Goal: Transaction & Acquisition: Purchase product/service

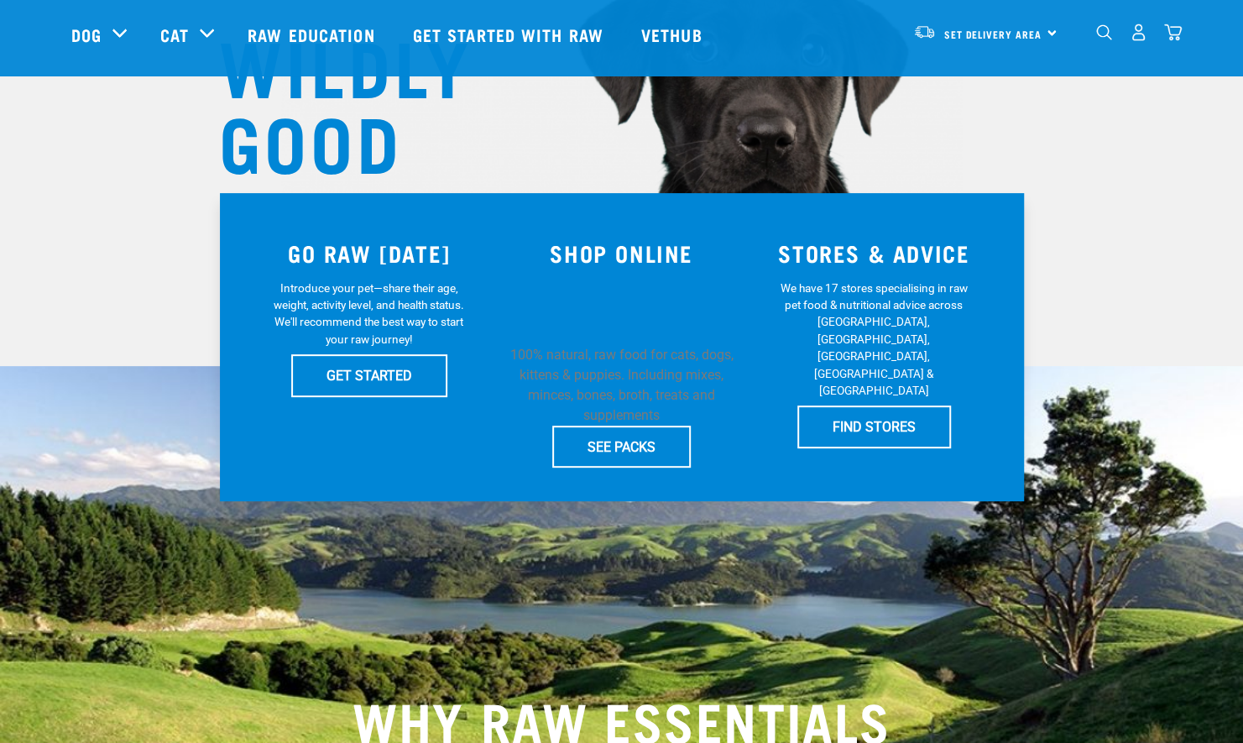
scroll to position [206, 0]
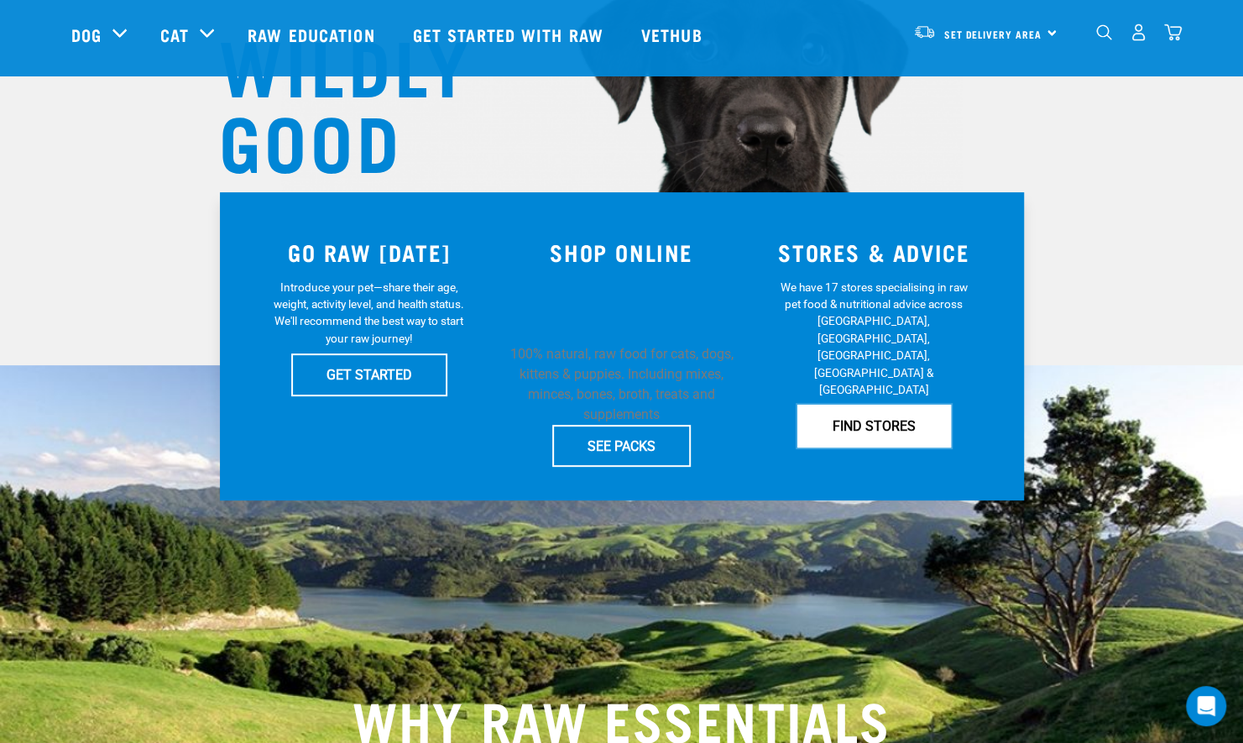
click at [833, 404] on link "FIND STORES" at bounding box center [874, 425] width 154 height 42
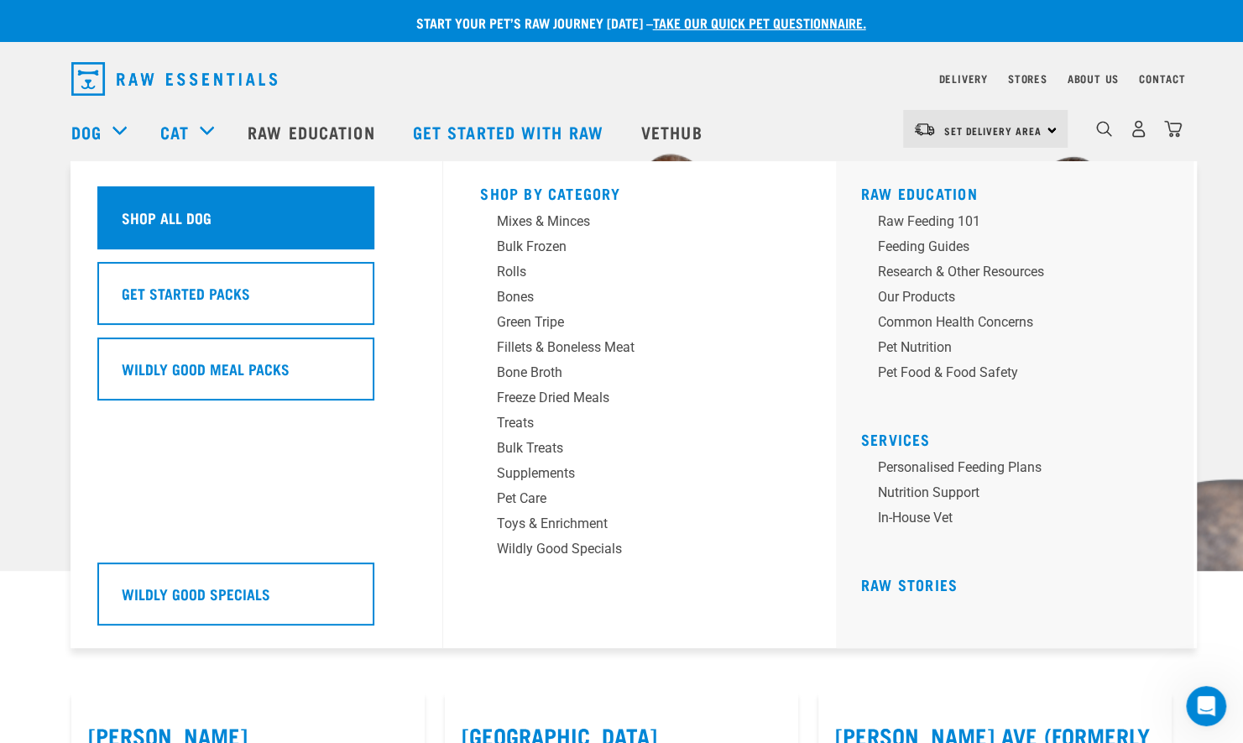
click at [151, 186] on div "Shop All Dog" at bounding box center [235, 217] width 277 height 63
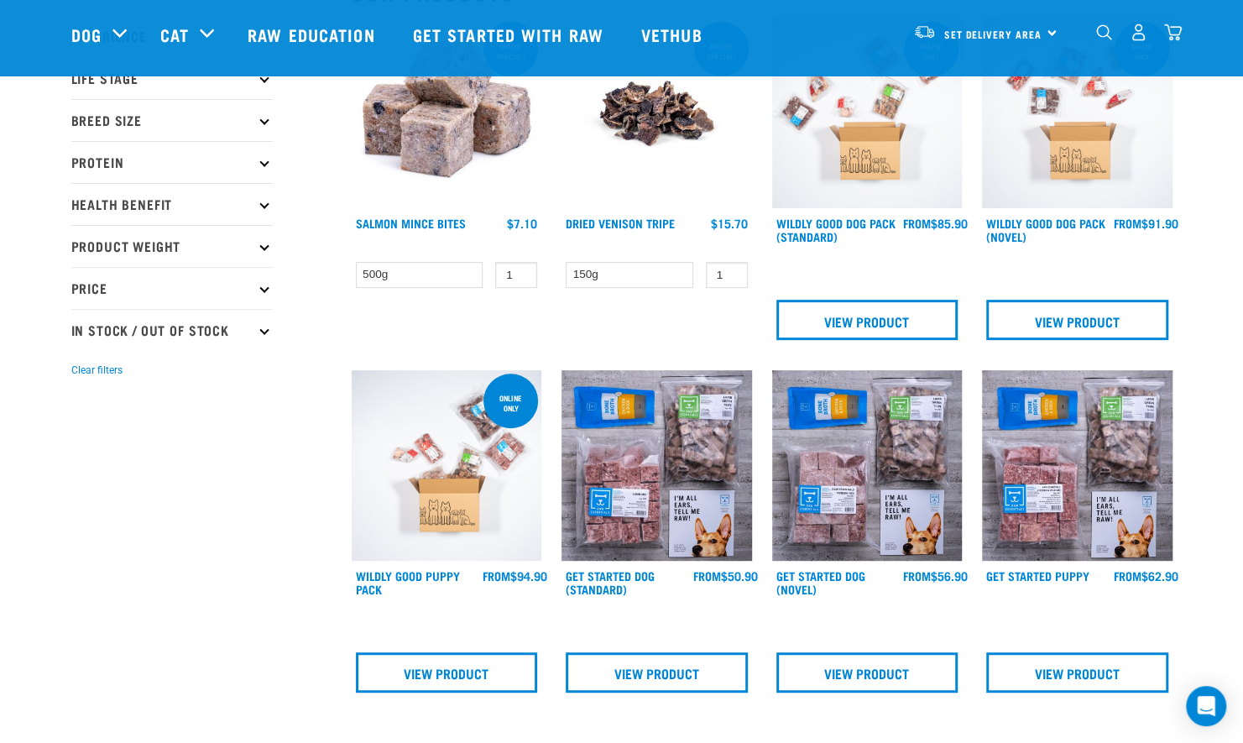
scroll to position [233, 0]
click at [1059, 186] on img at bounding box center [1077, 113] width 190 height 190
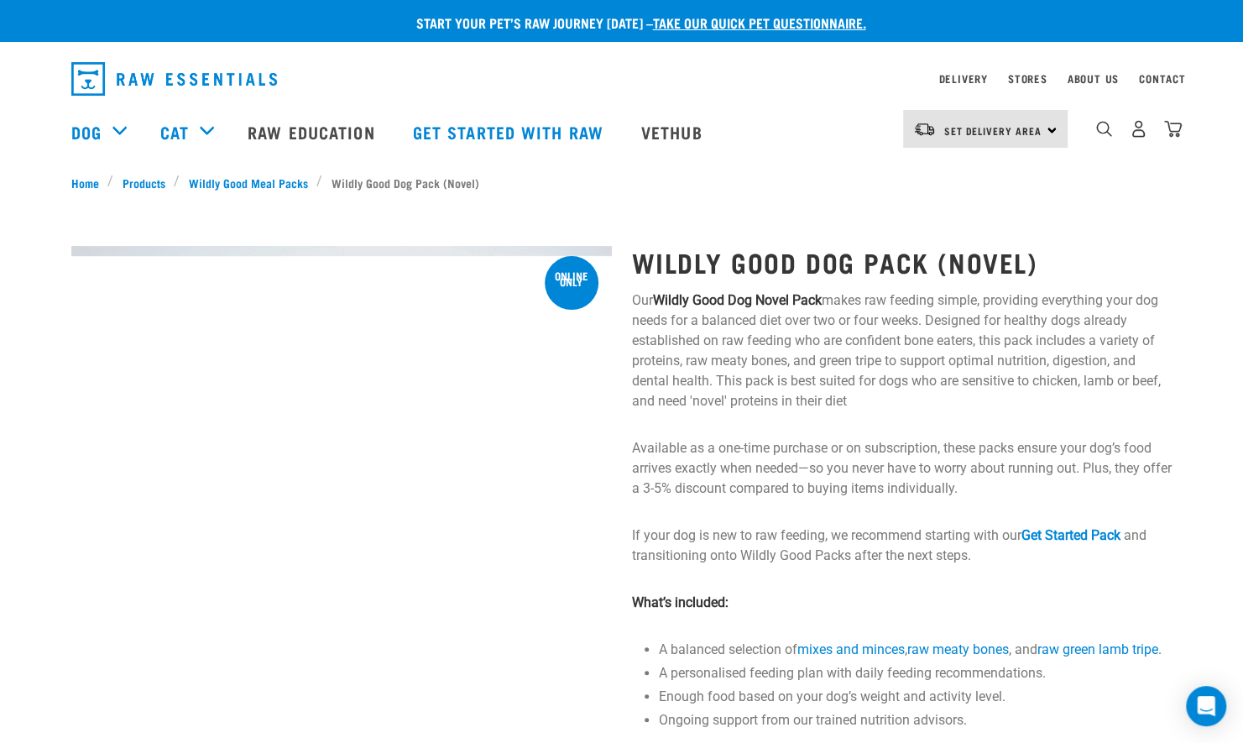
drag, startPoint x: 0, startPoint y: 0, endPoint x: 979, endPoint y: 353, distance: 1040.9
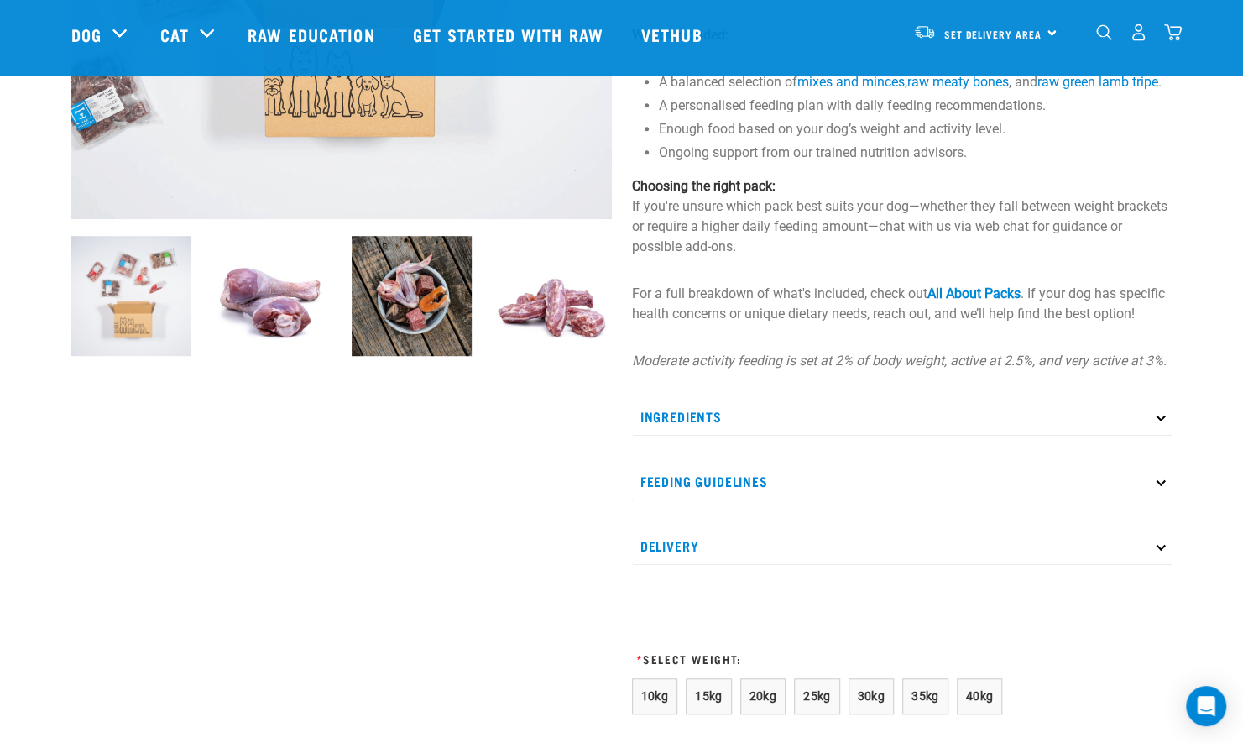
scroll to position [441, 0]
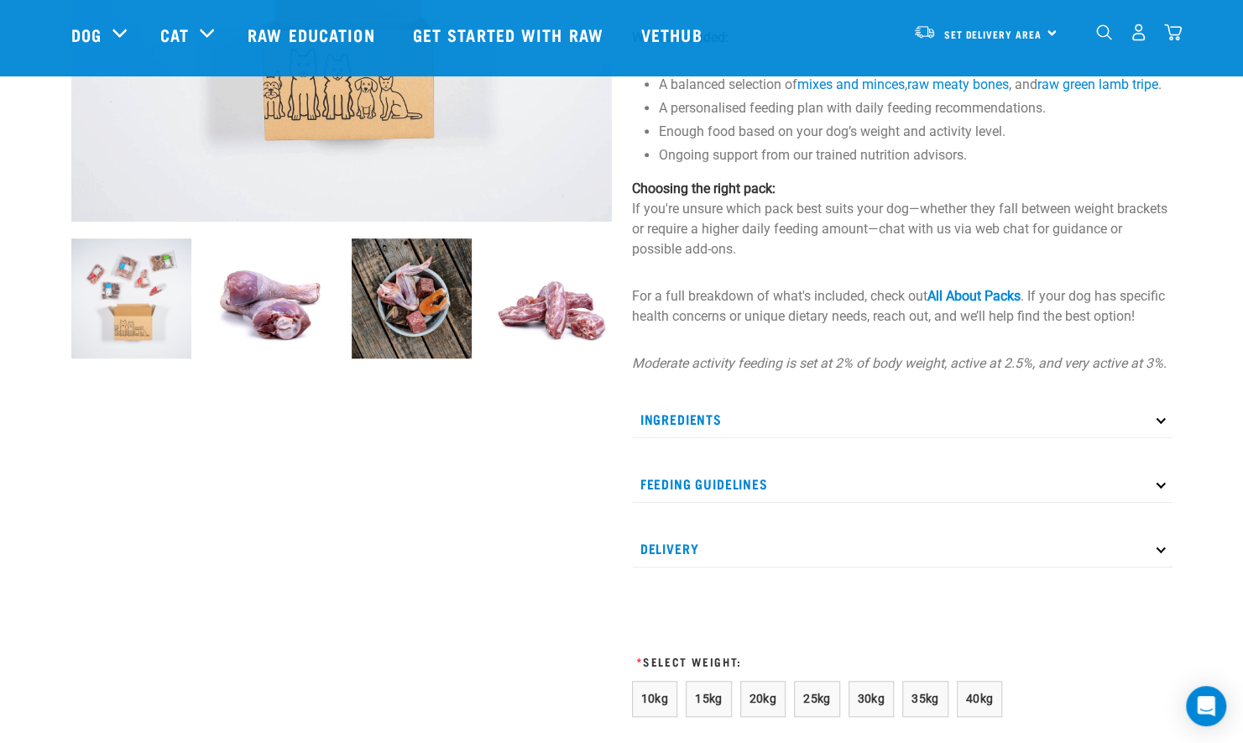
click at [1157, 423] on icon at bounding box center [1159, 418] width 9 height 9
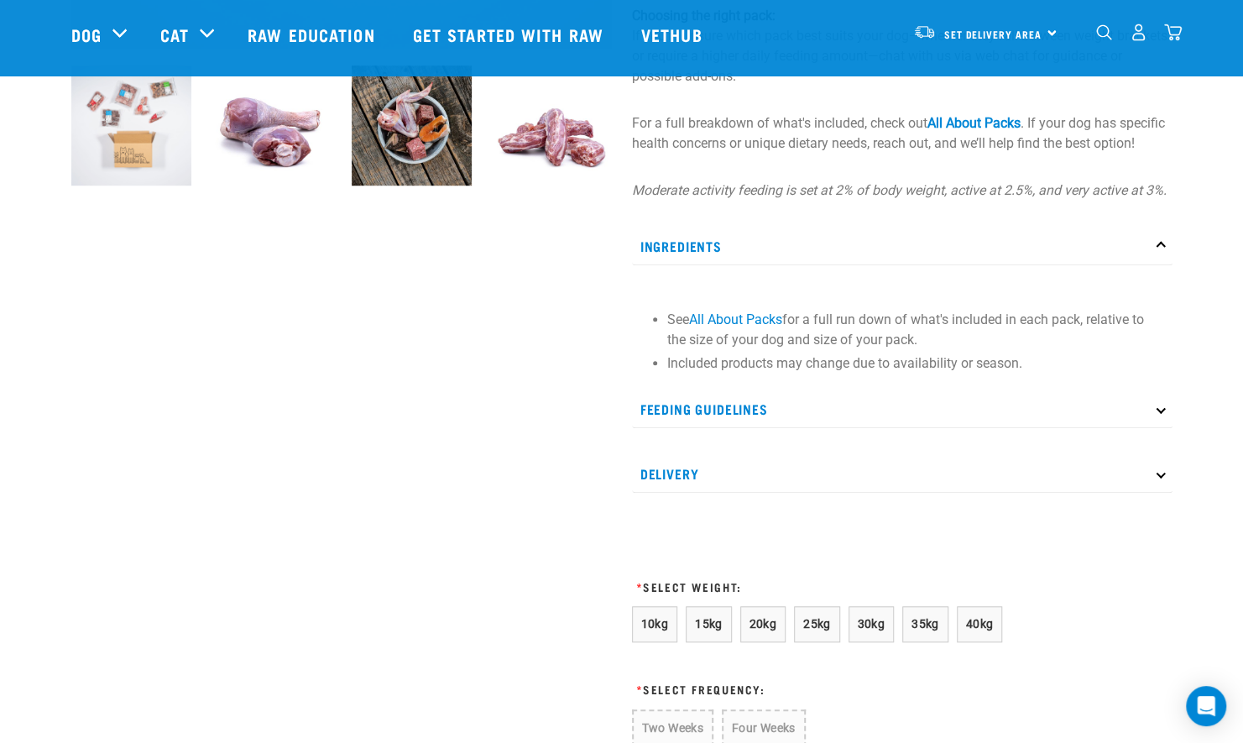
scroll to position [620, 0]
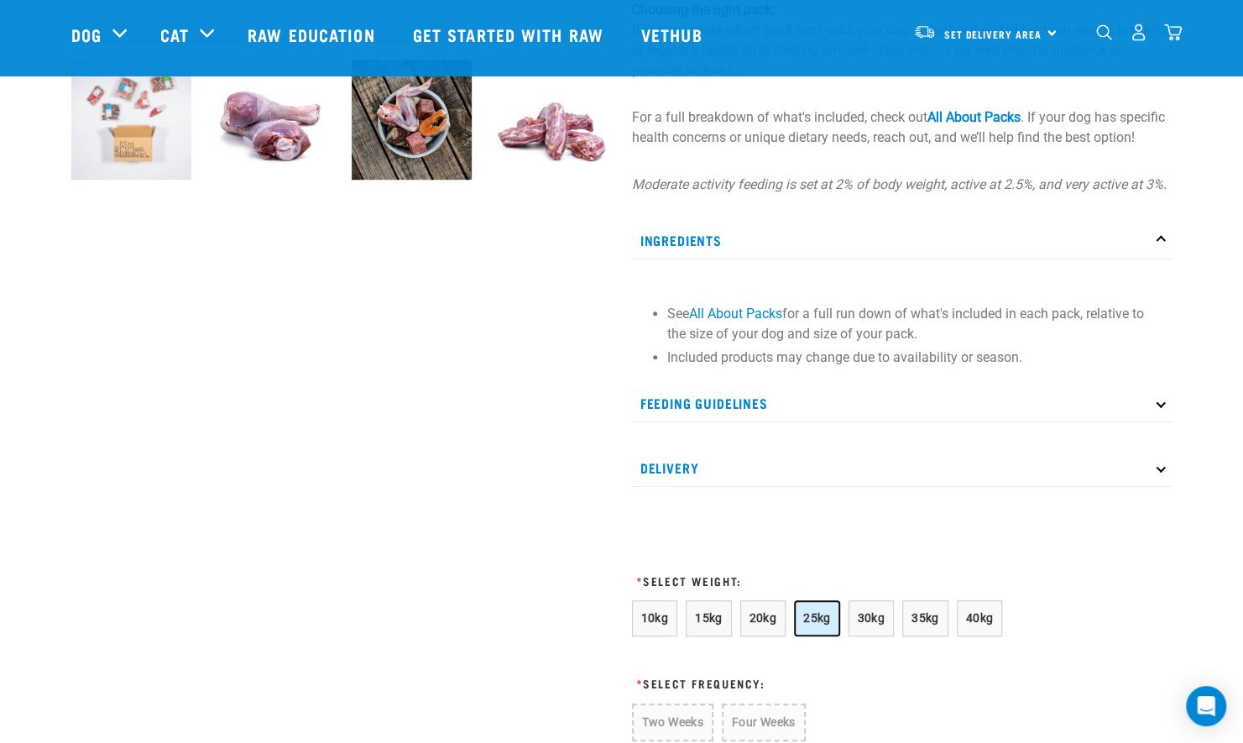
click at [803, 624] on span "25kg" at bounding box center [817, 617] width 28 height 13
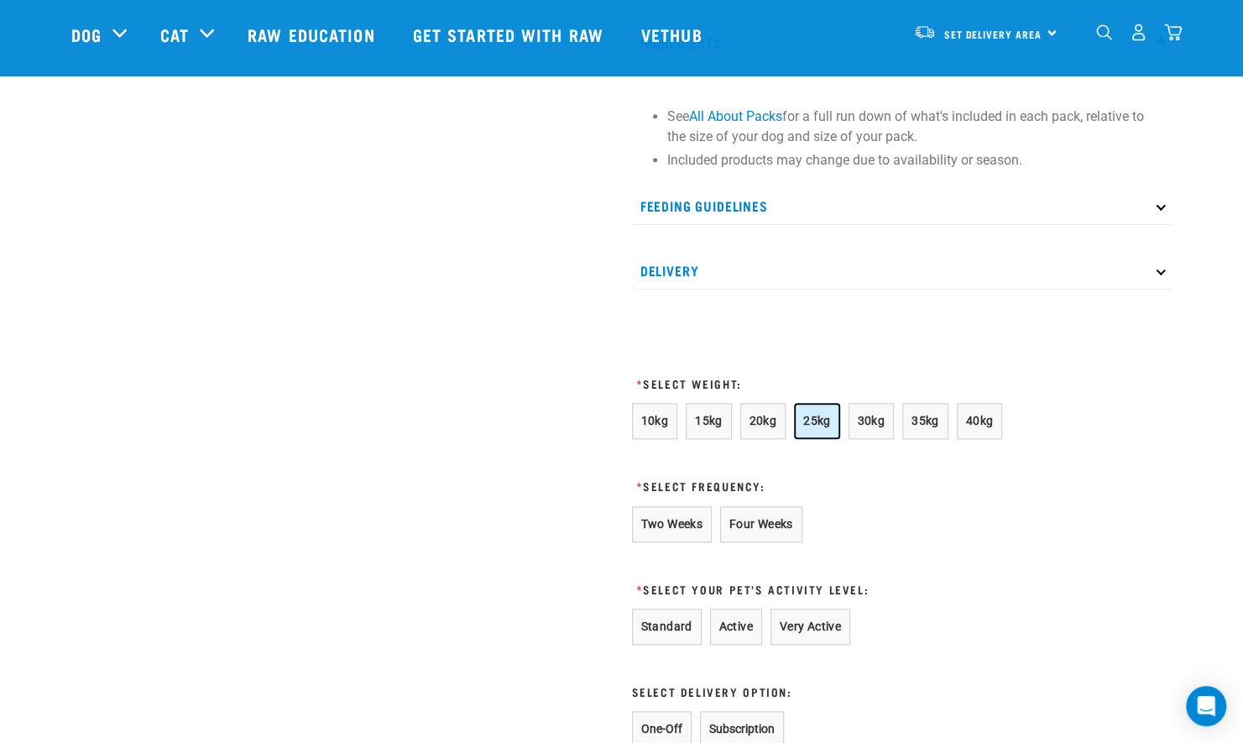
scroll to position [820, 0]
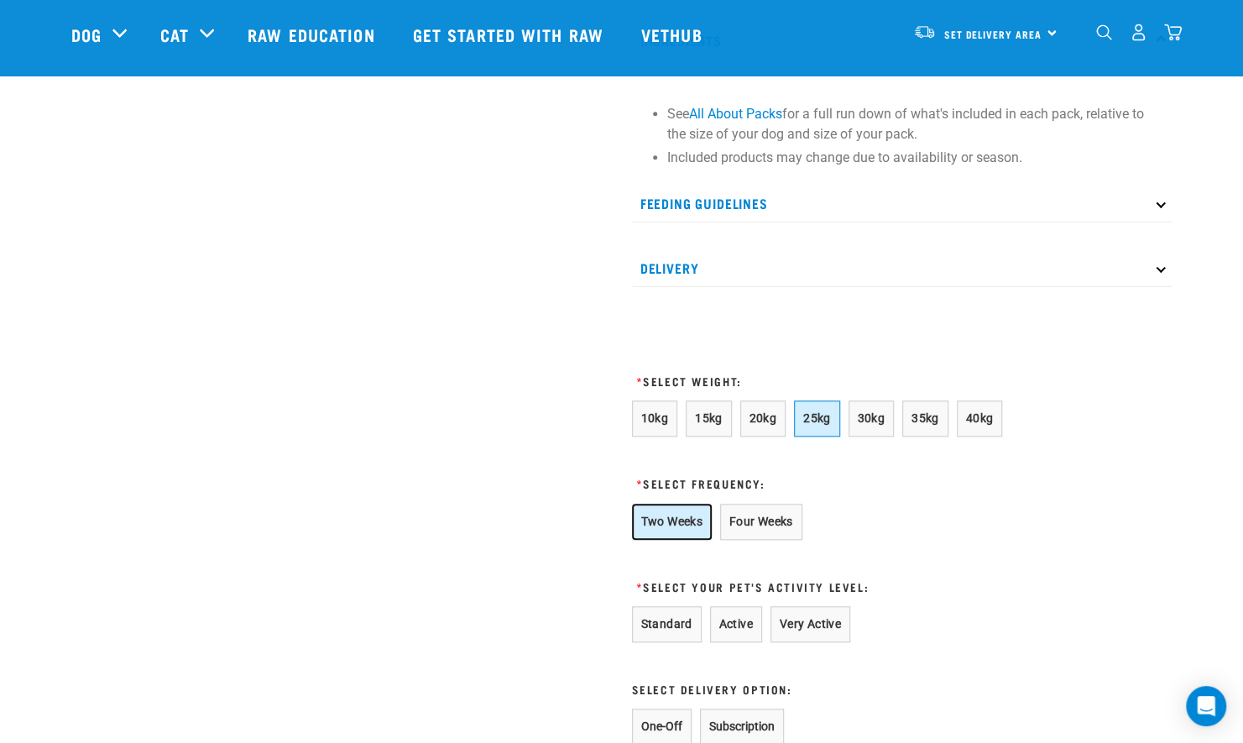
click at [678, 537] on button "Two Weeks" at bounding box center [672, 521] width 80 height 36
click at [795, 642] on button "Very Active" at bounding box center [810, 624] width 80 height 36
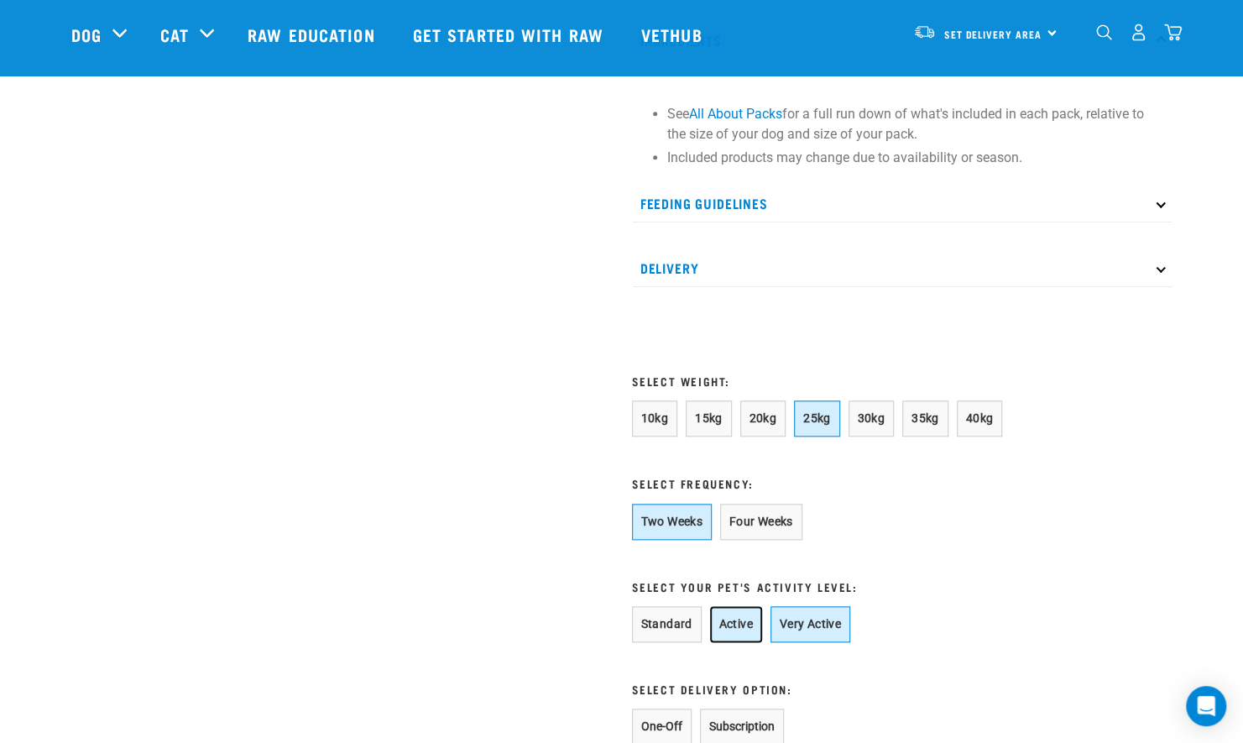
click at [732, 630] on button "Active" at bounding box center [736, 624] width 52 height 36
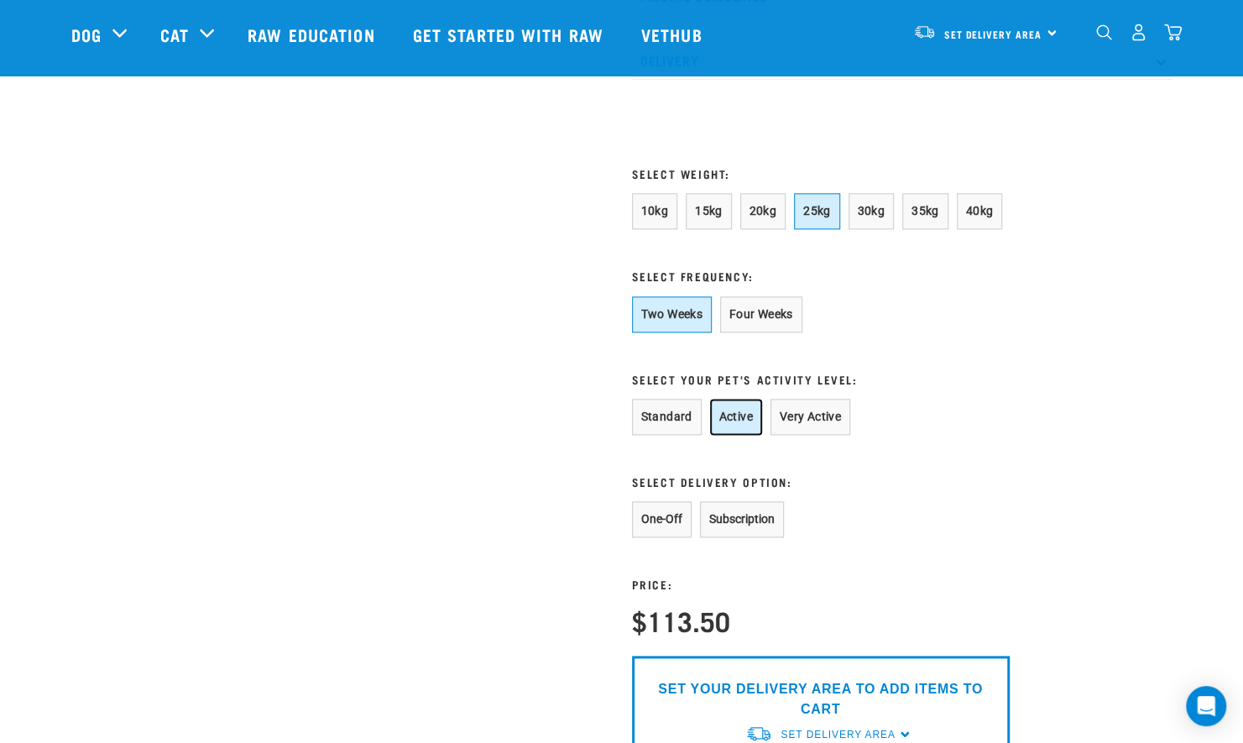
scroll to position [1050, 0]
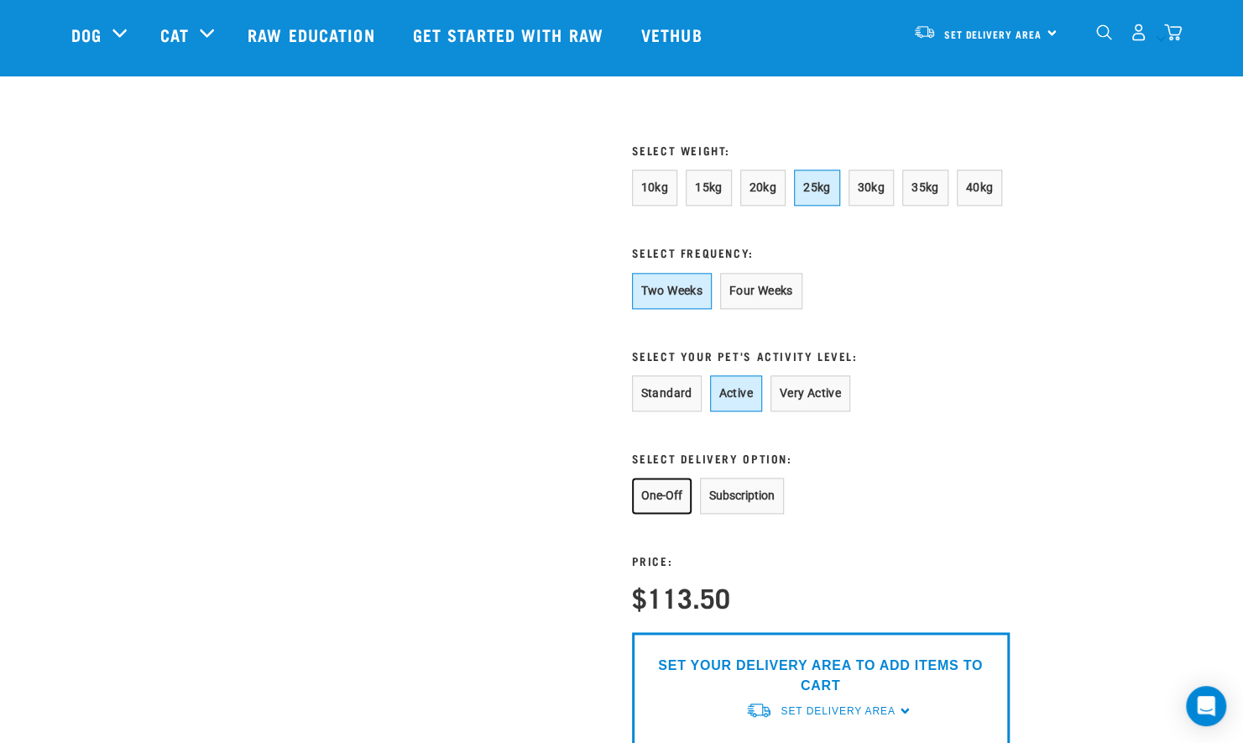
click at [655, 513] on button "One-Off" at bounding box center [662, 495] width 60 height 36
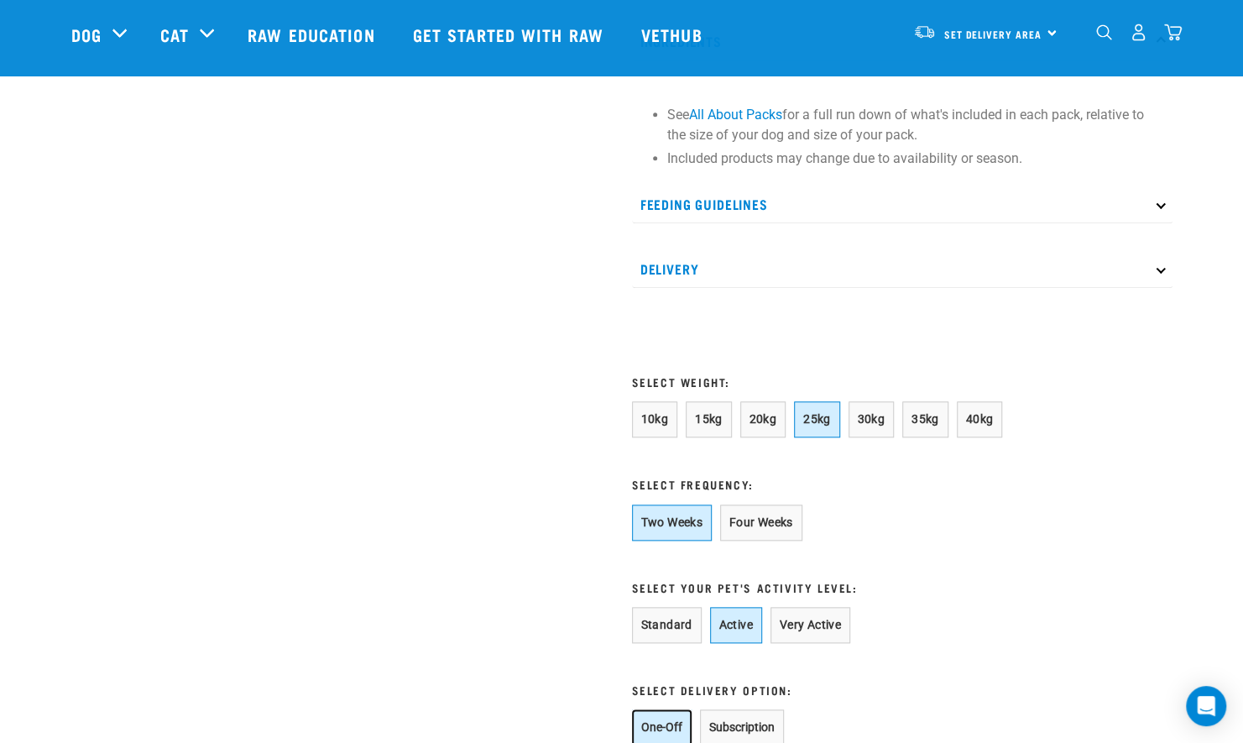
scroll to position [857, 0]
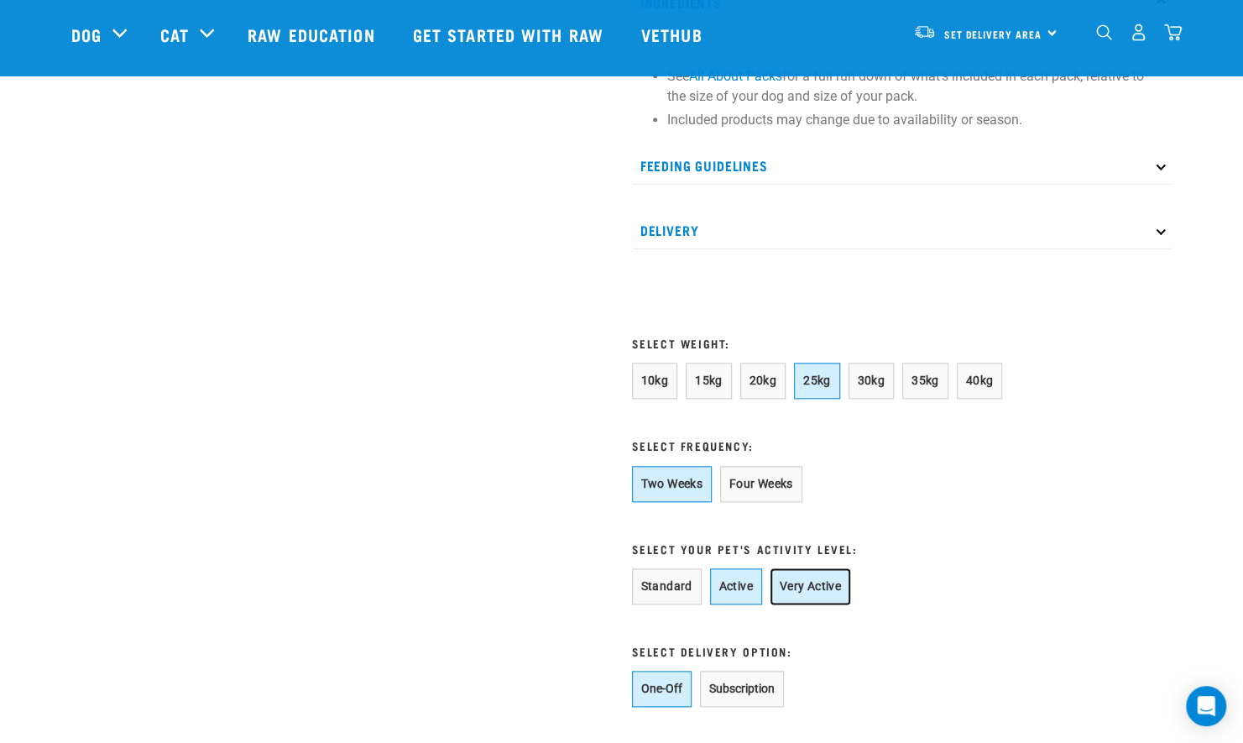
click at [817, 593] on button "Very Active" at bounding box center [810, 586] width 80 height 36
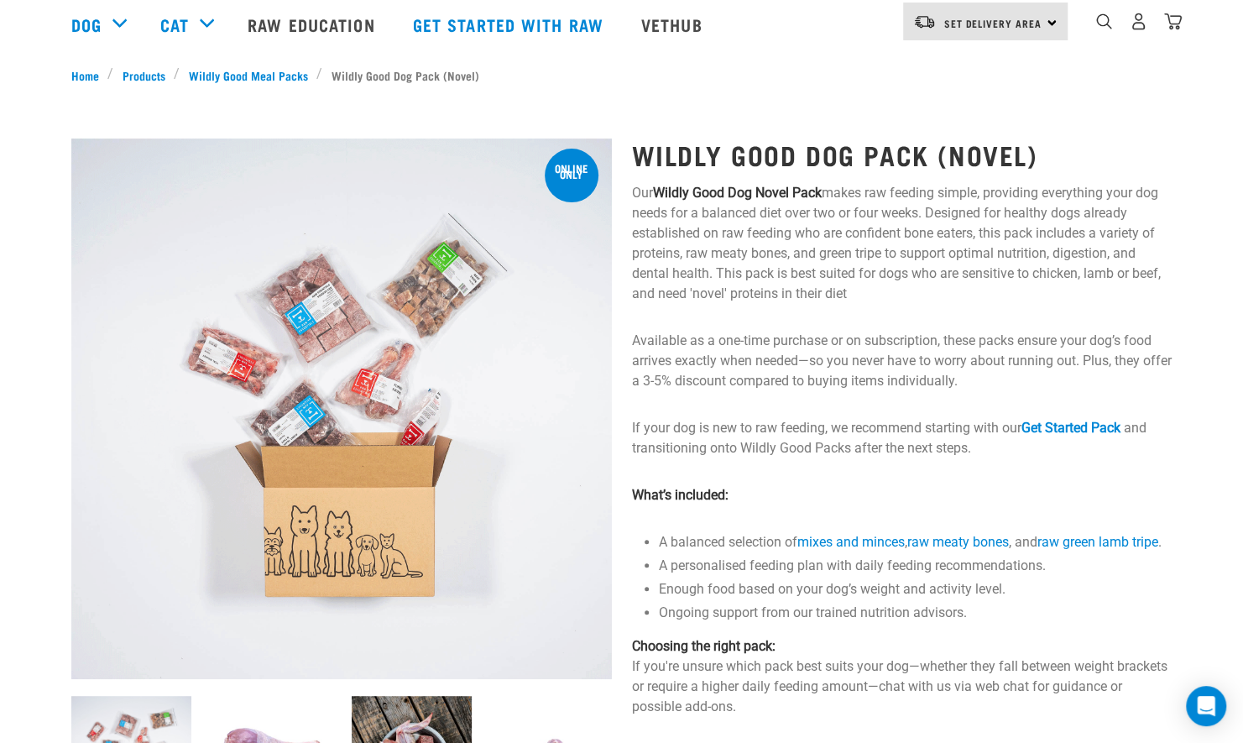
scroll to position [0, 0]
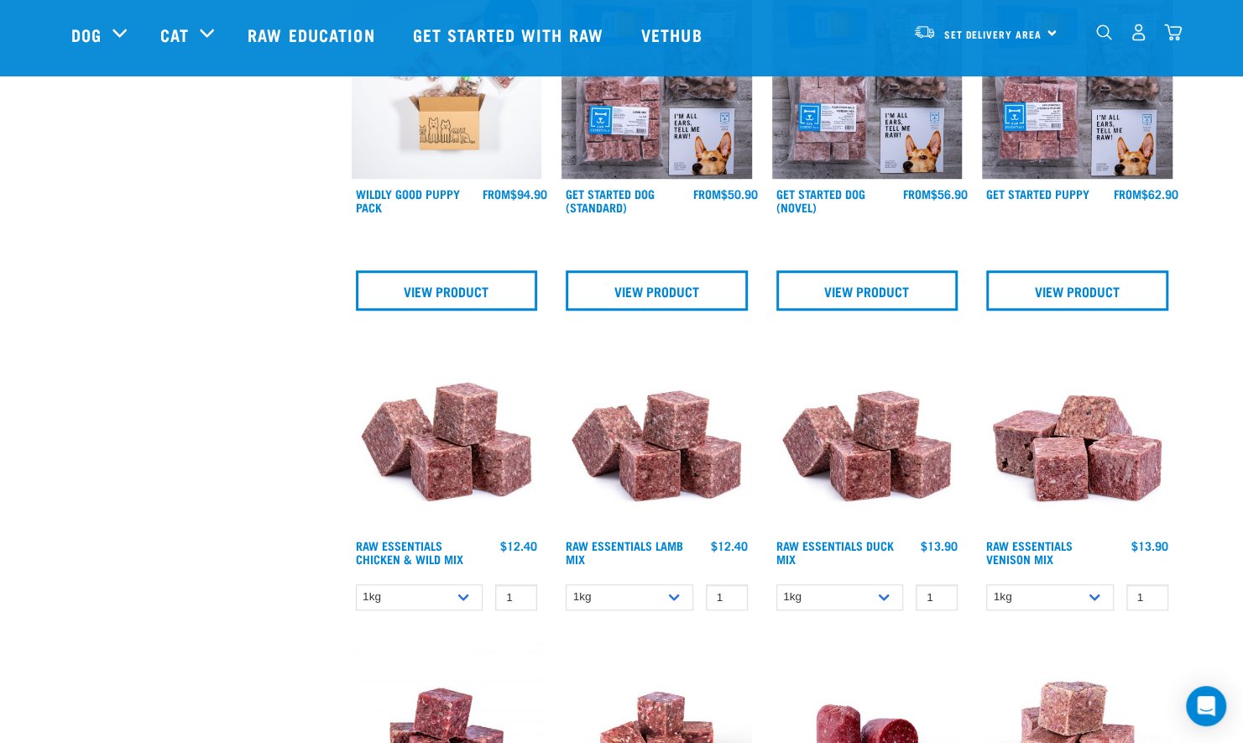
scroll to position [631, 0]
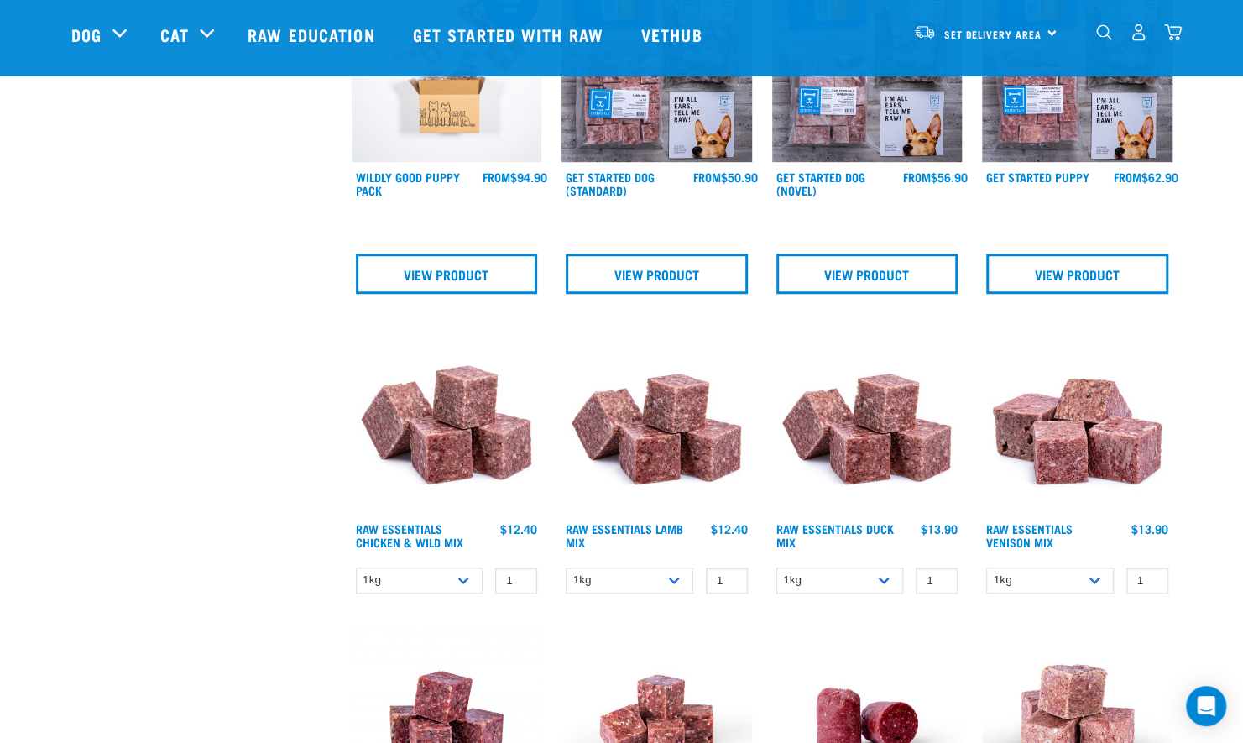
click at [490, 411] on img at bounding box center [447, 419] width 190 height 190
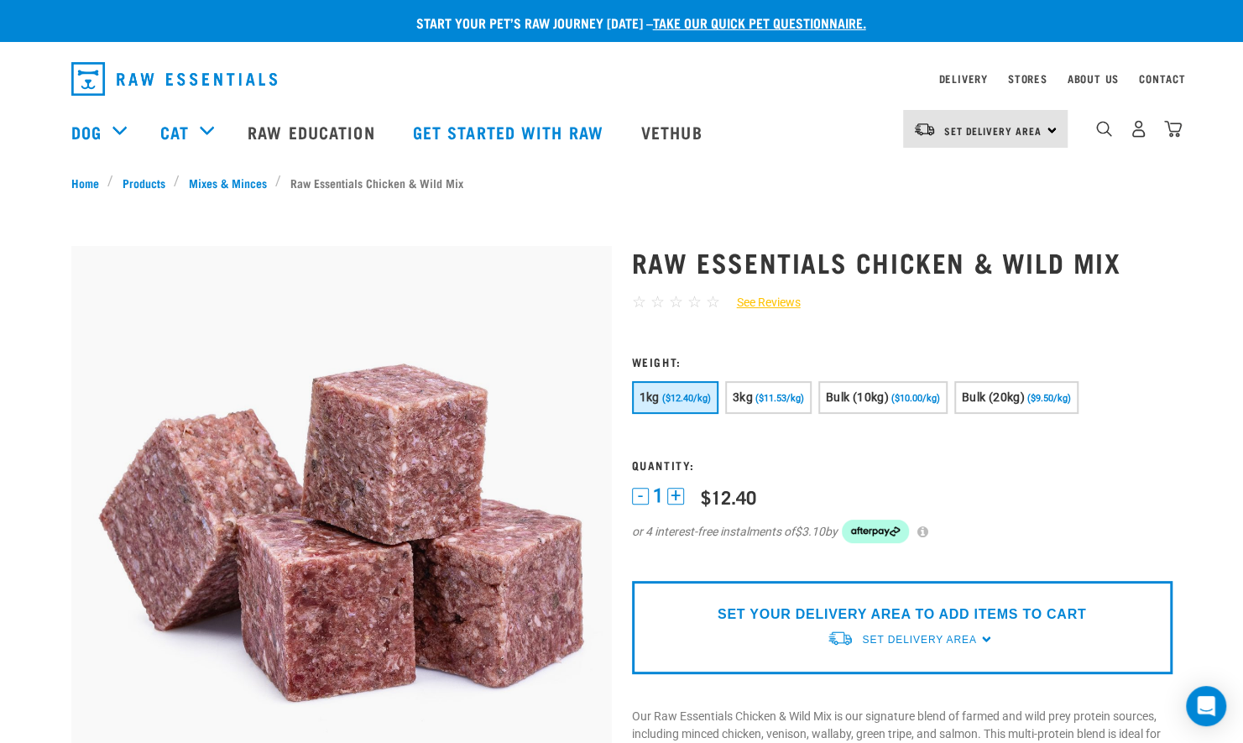
scroll to position [24, 0]
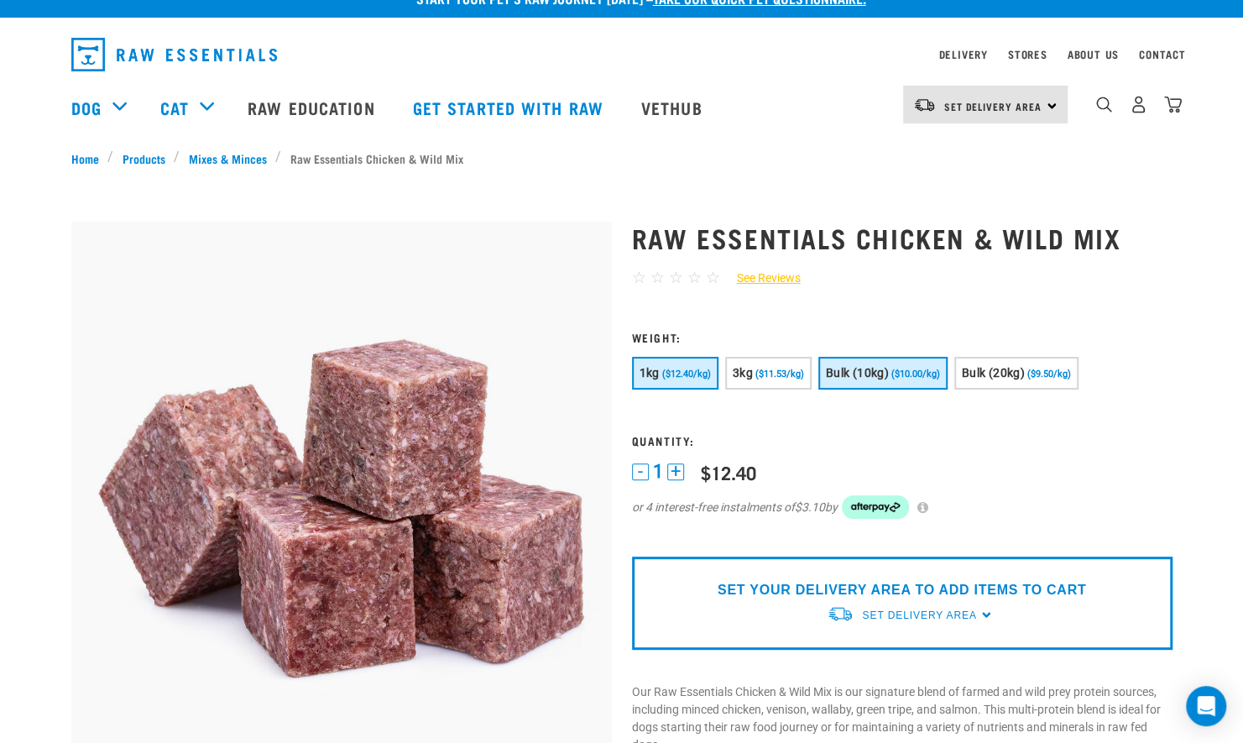
click at [876, 371] on span "Bulk (10kg)" at bounding box center [857, 372] width 63 height 13
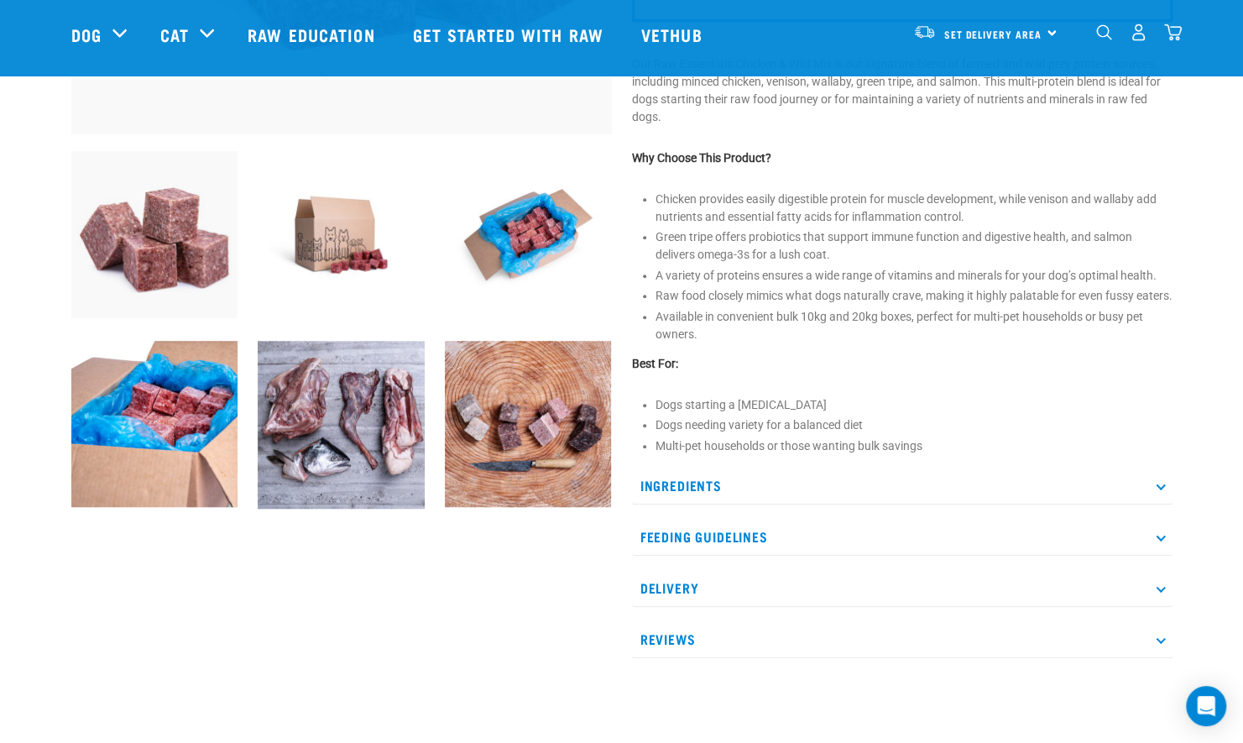
scroll to position [529, 0]
click at [1161, 496] on p "Ingredients" at bounding box center [902, 485] width 540 height 38
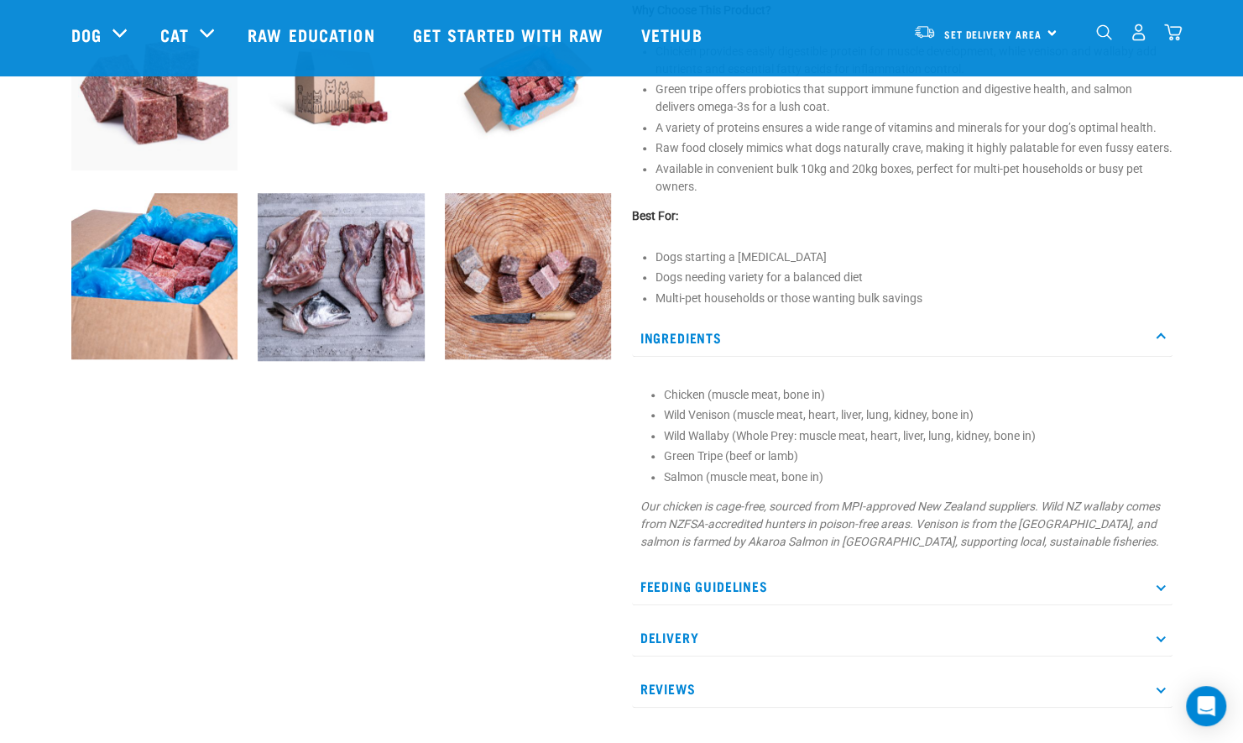
scroll to position [680, 0]
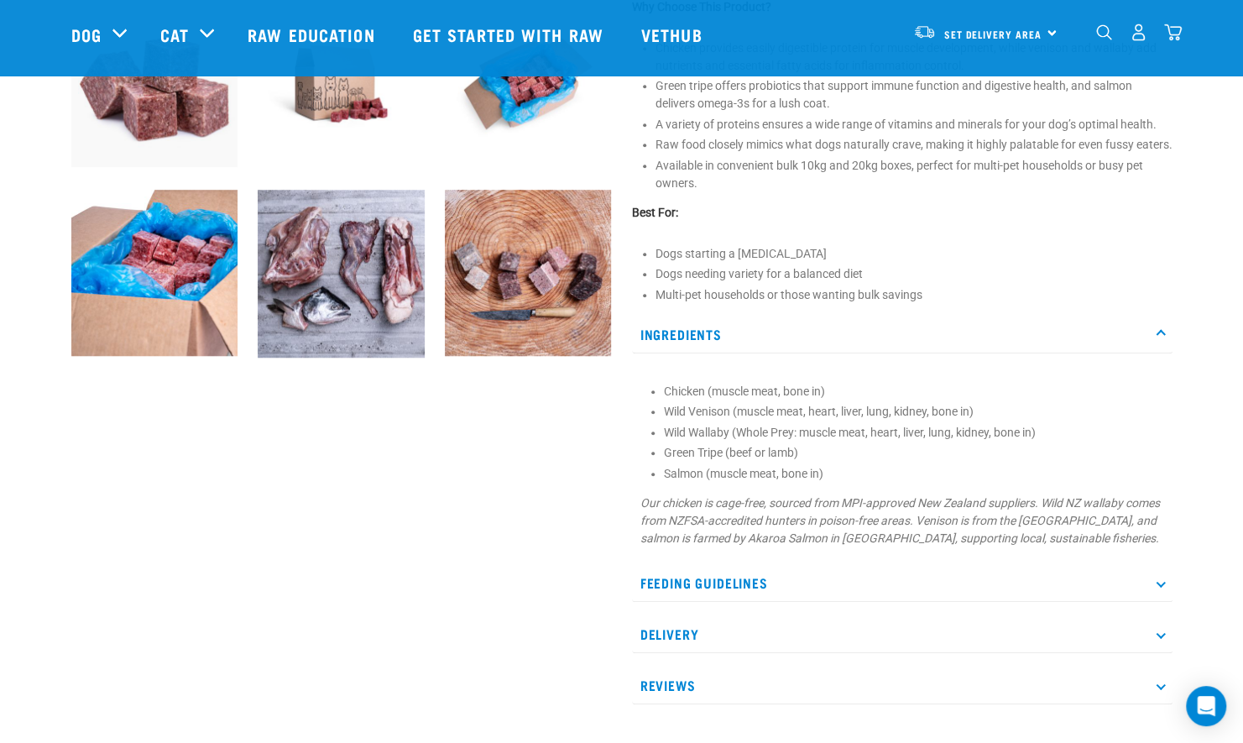
click at [1156, 602] on p "Feeding Guidelines" at bounding box center [902, 583] width 540 height 38
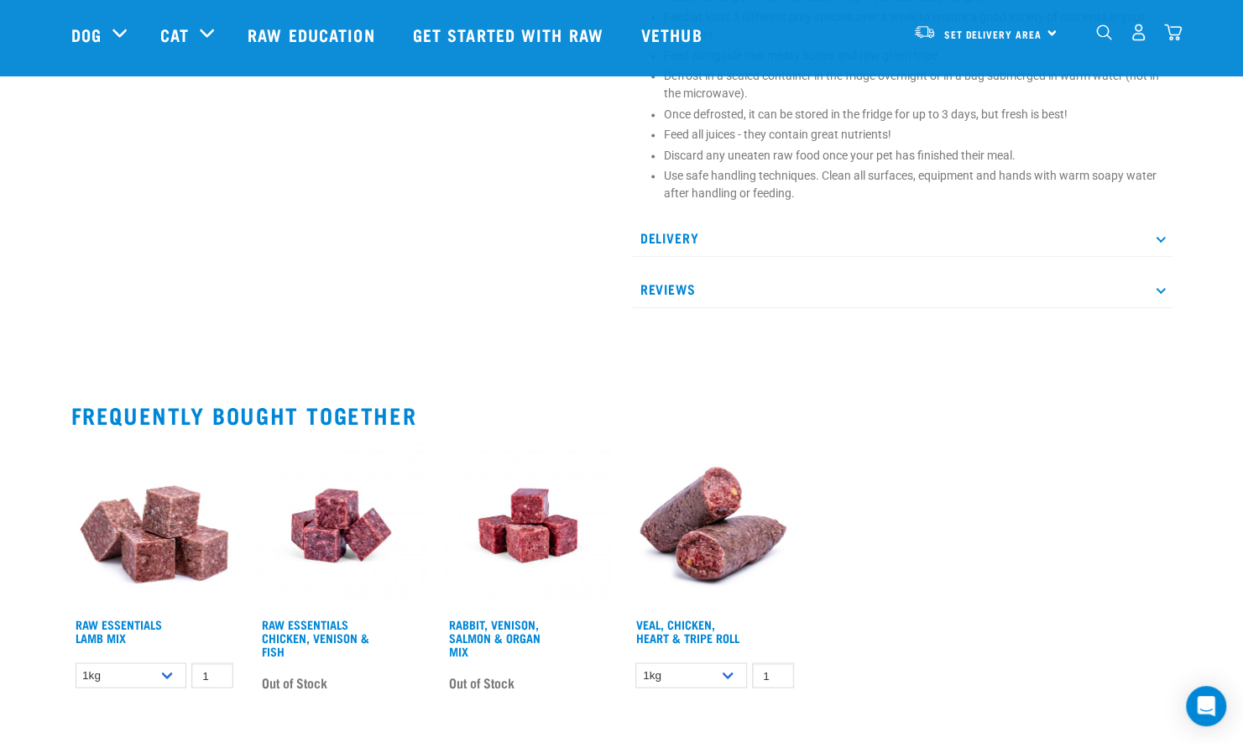
scroll to position [1323, 0]
click at [721, 687] on select "1kg Bulk (10kg)" at bounding box center [690, 674] width 111 height 26
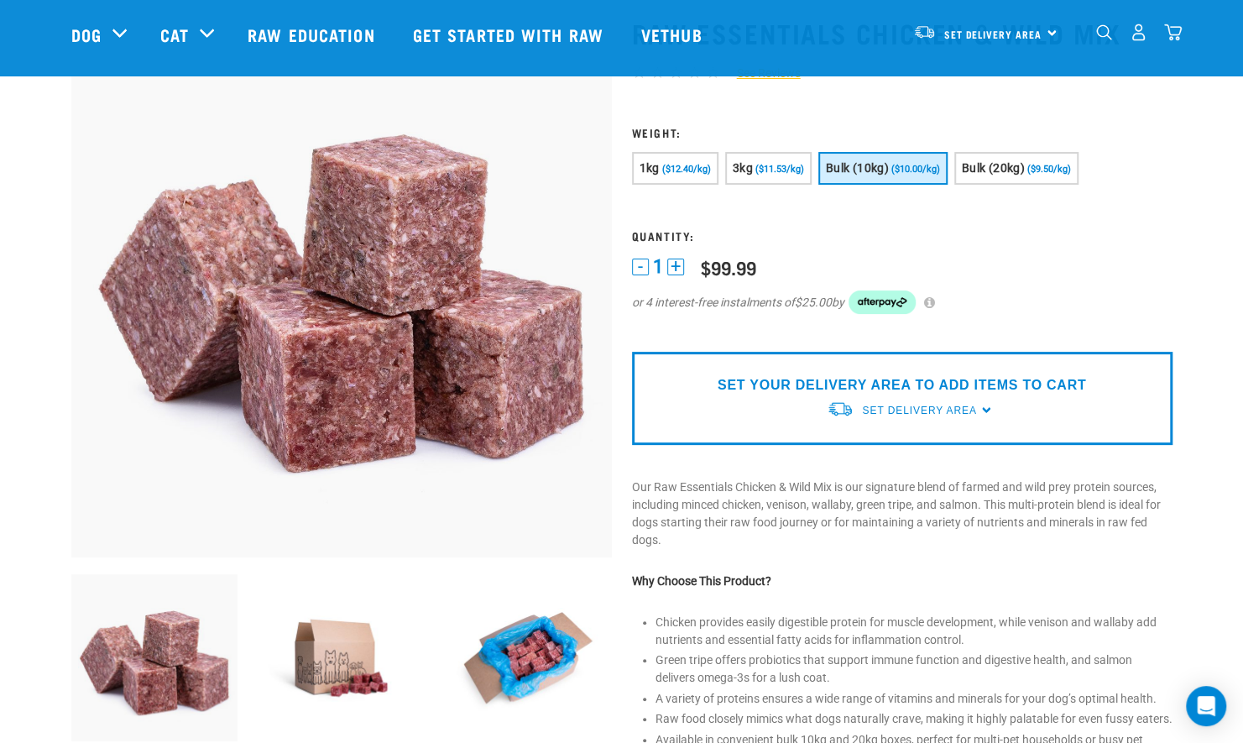
scroll to position [105, 0]
